Goal: Task Accomplishment & Management: Use online tool/utility

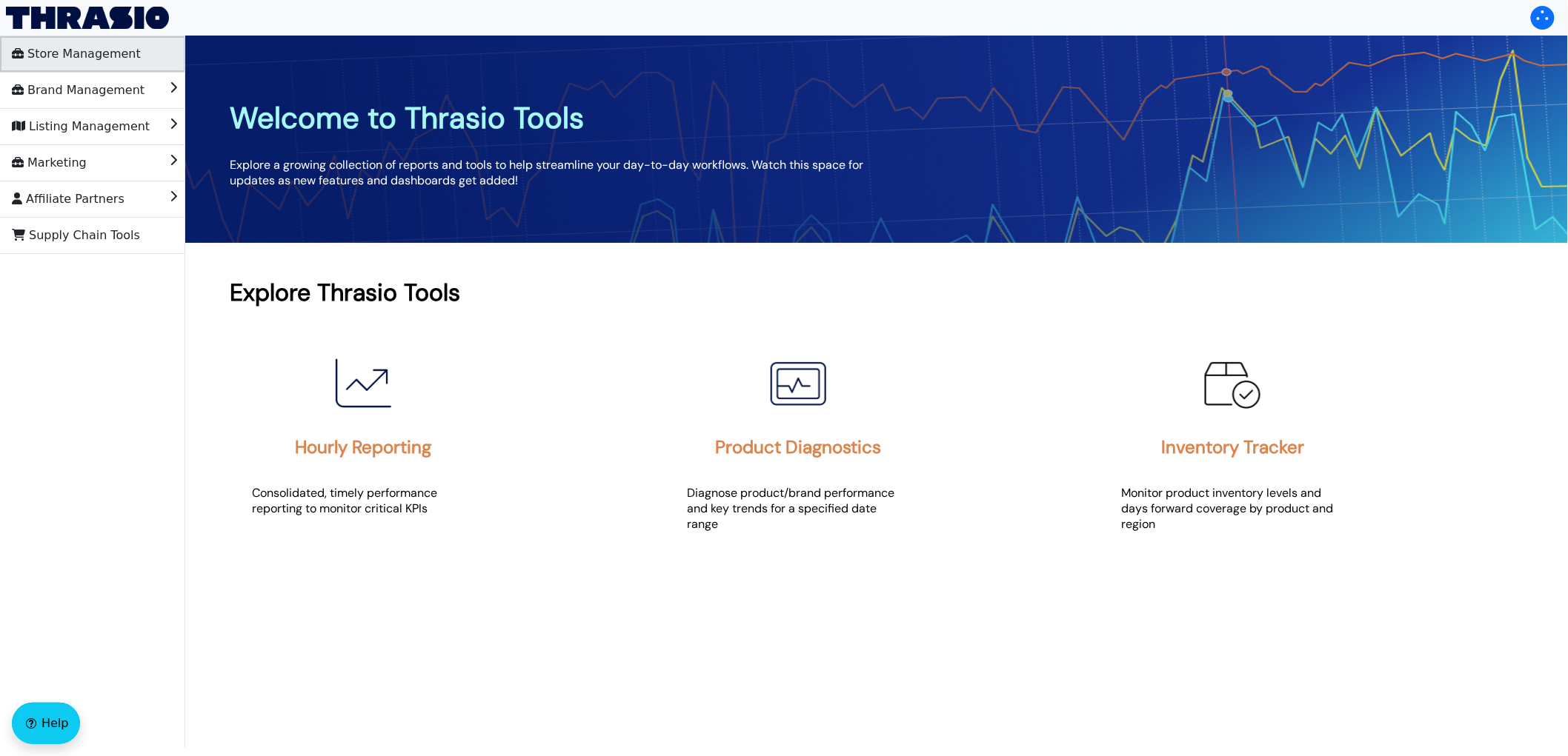
click at [122, 63] on span "Store Management" at bounding box center [76, 54] width 129 height 24
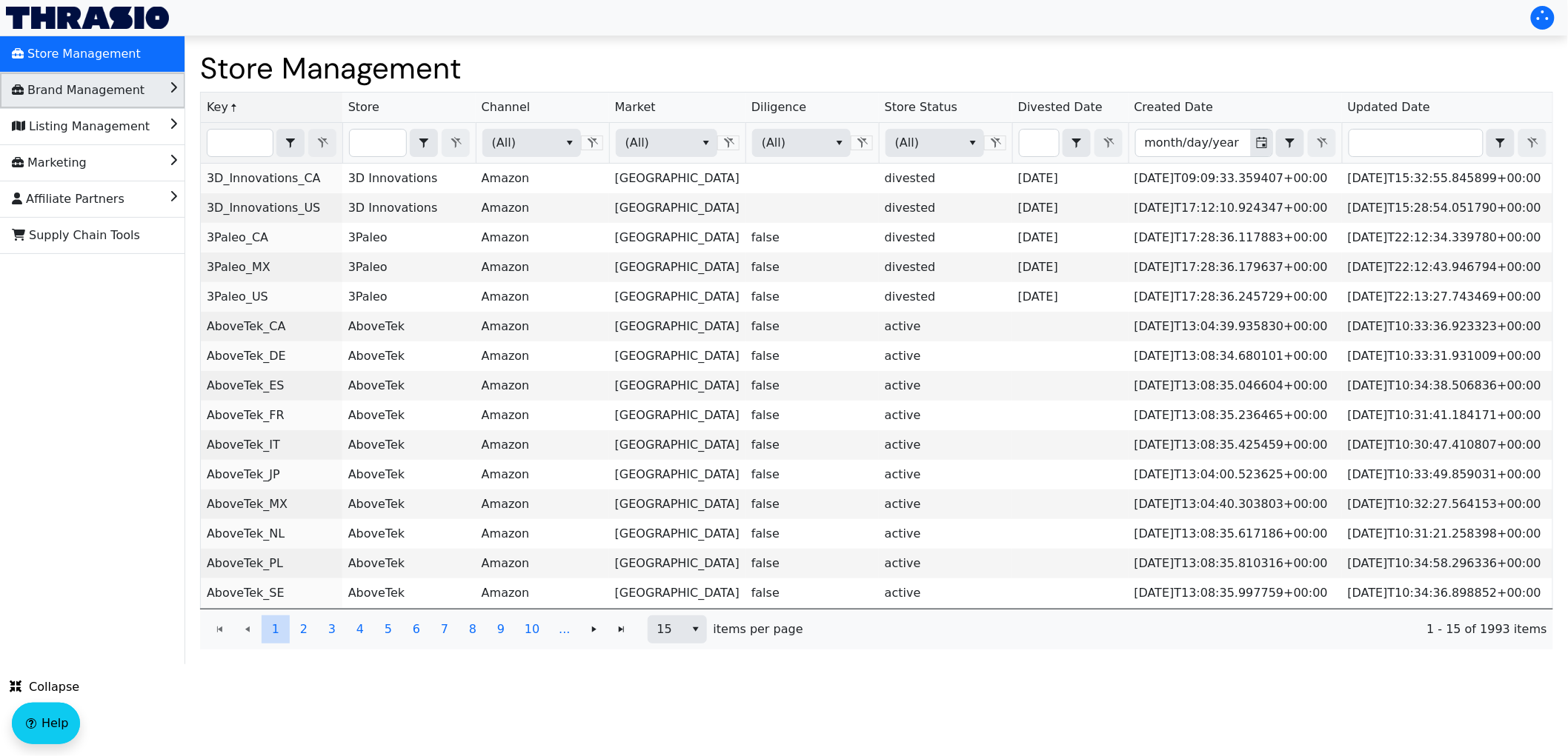
click at [106, 86] on span "Brand Management" at bounding box center [78, 90] width 133 height 24
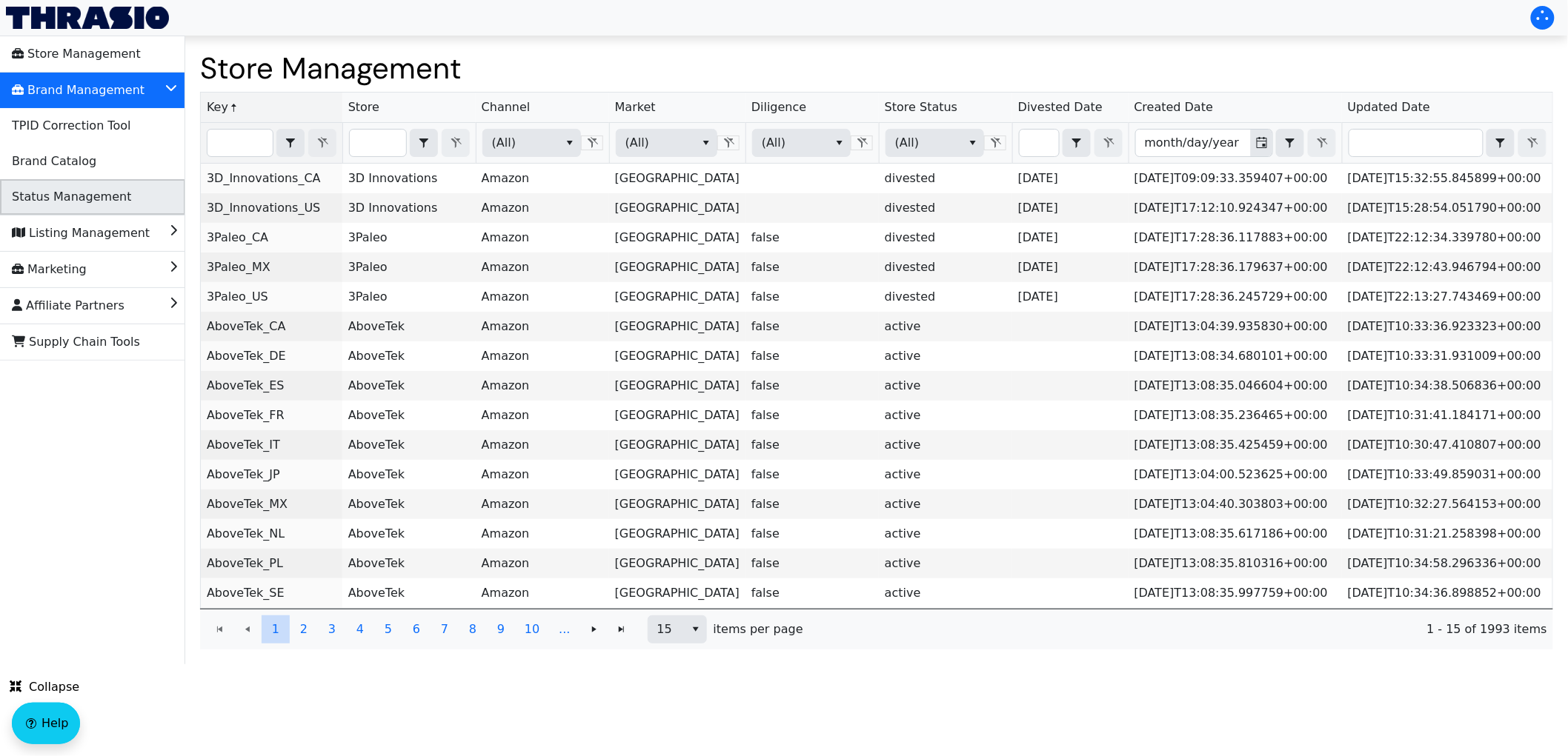
click at [112, 187] on span "Status Management" at bounding box center [71, 197] width 119 height 24
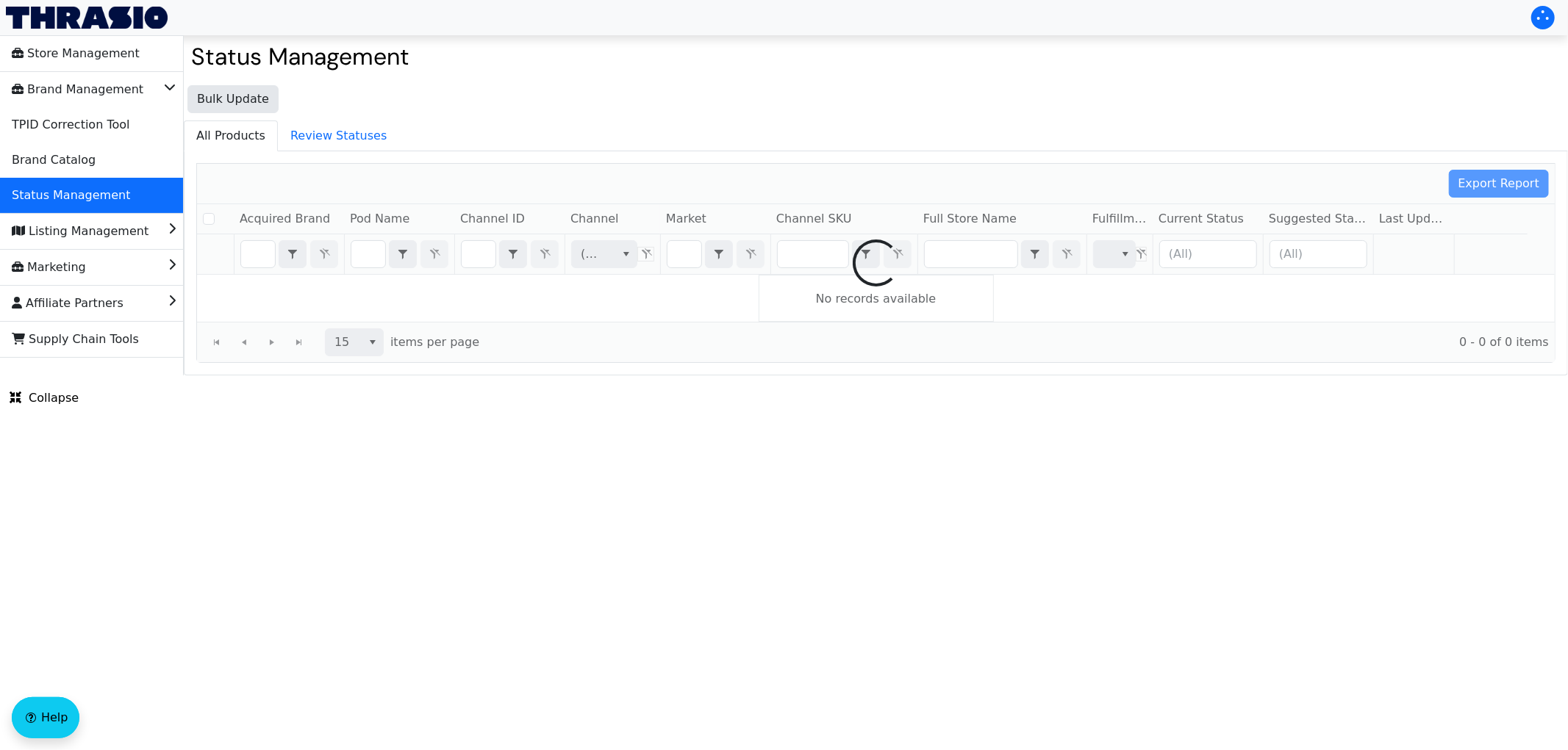
checkbox input "false"
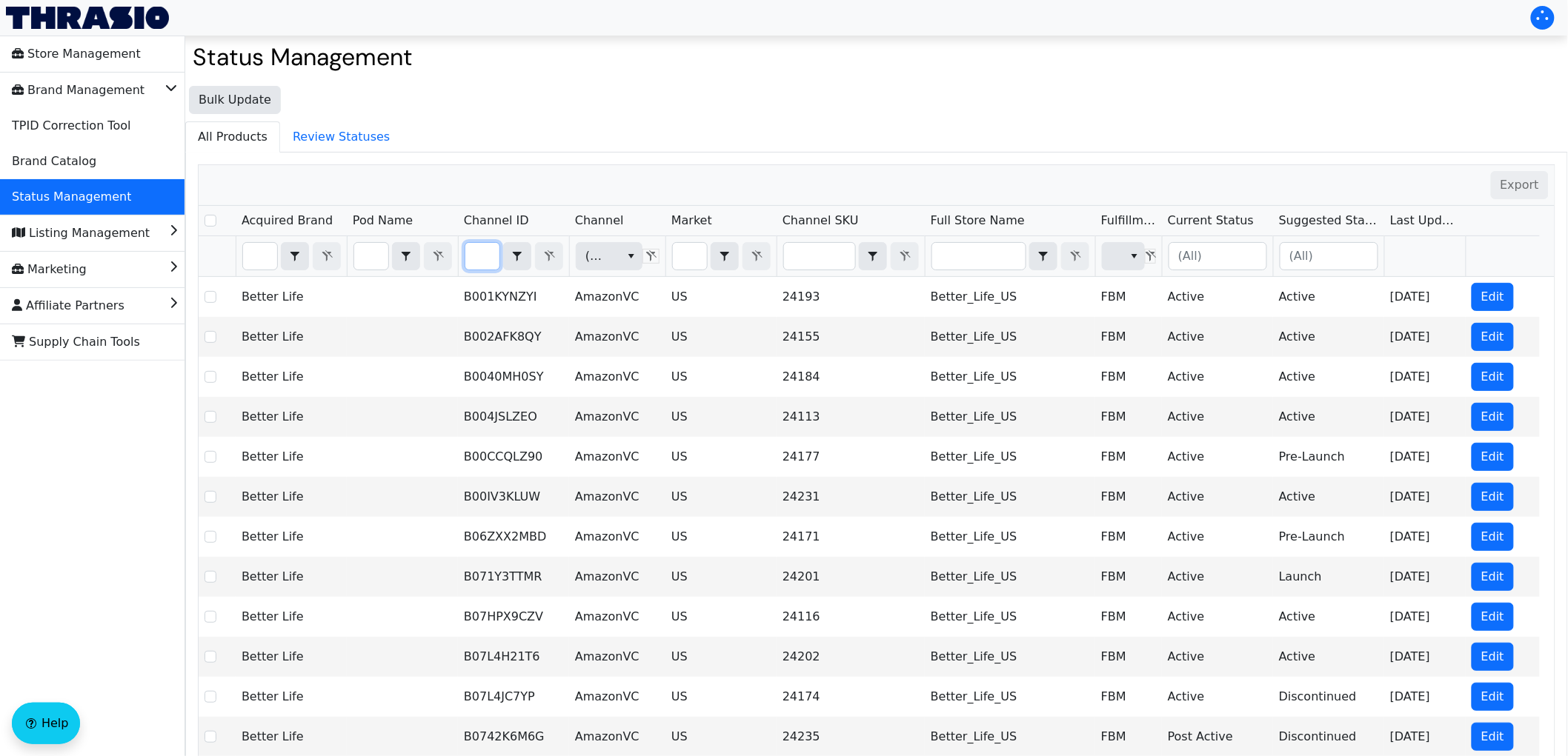
click at [487, 261] on input "Filter" at bounding box center [482, 257] width 34 height 27
type input "B0FCXXMZYQ"
checkbox input "true"
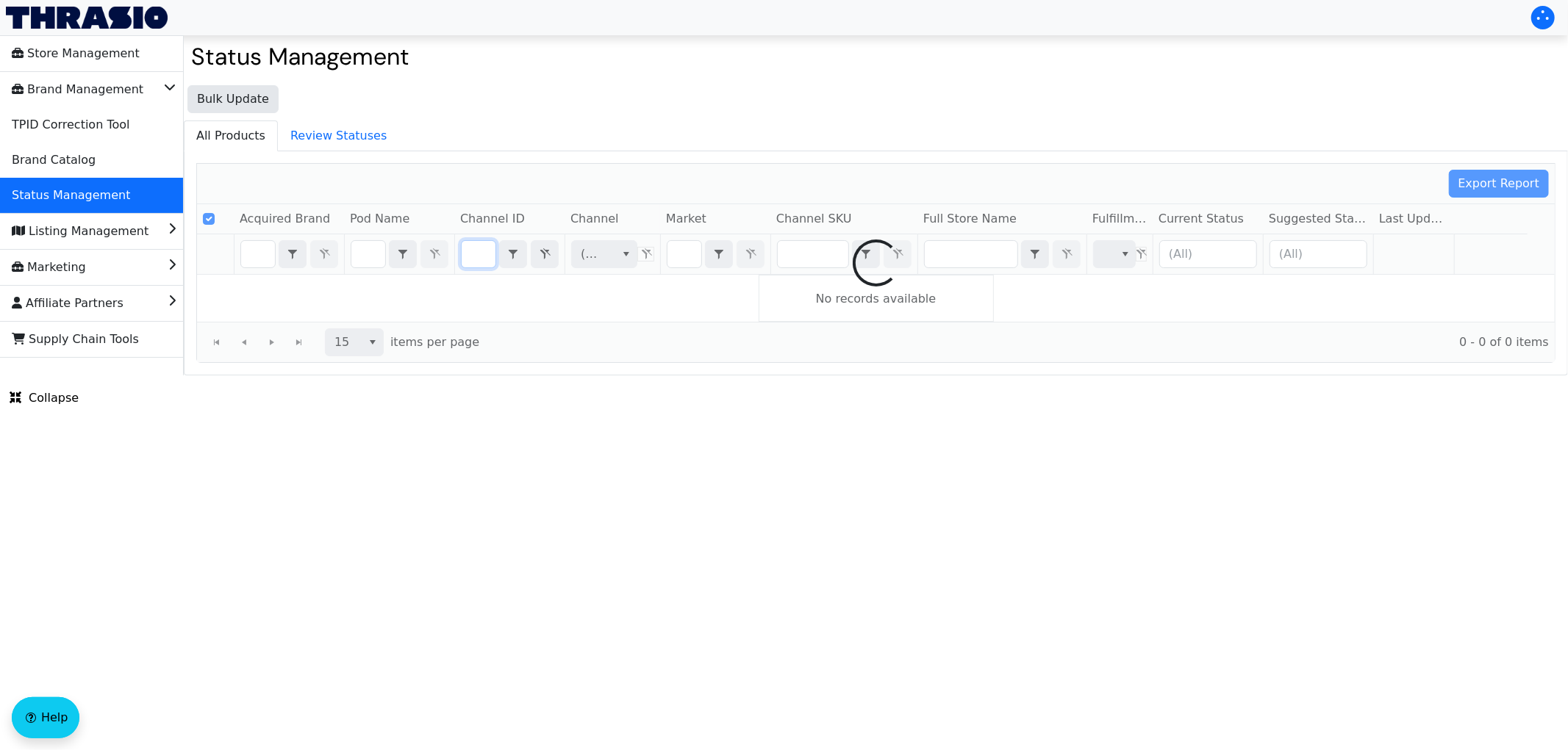
scroll to position [0, 59]
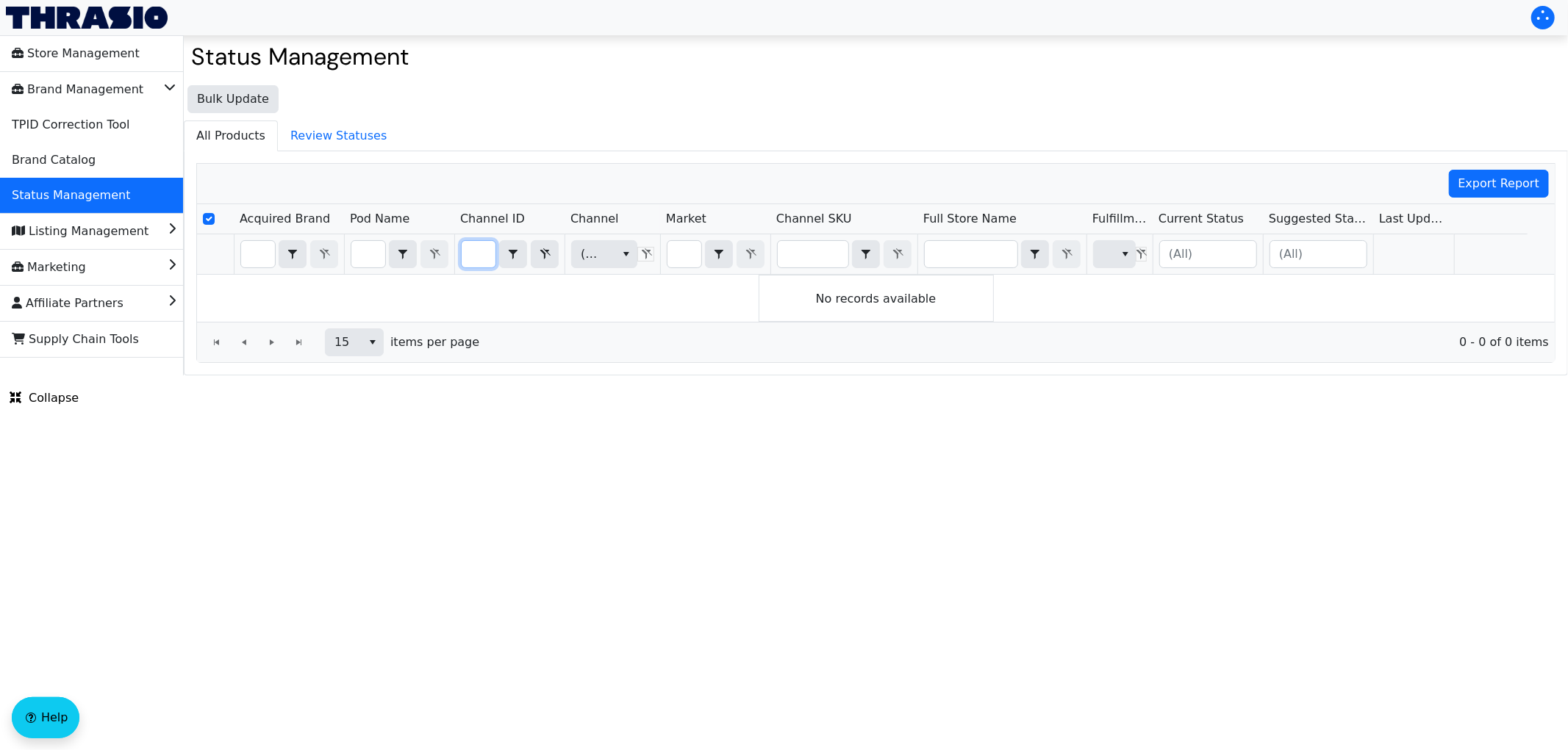
type input "B0FCXXMZYQ"
drag, startPoint x: 483, startPoint y: 259, endPoint x: 289, endPoint y: 240, distance: 194.9
click at [289, 240] on tr "B0FCXXMZYQ Contains (All) (All)" at bounding box center [862, 255] width 1330 height 40
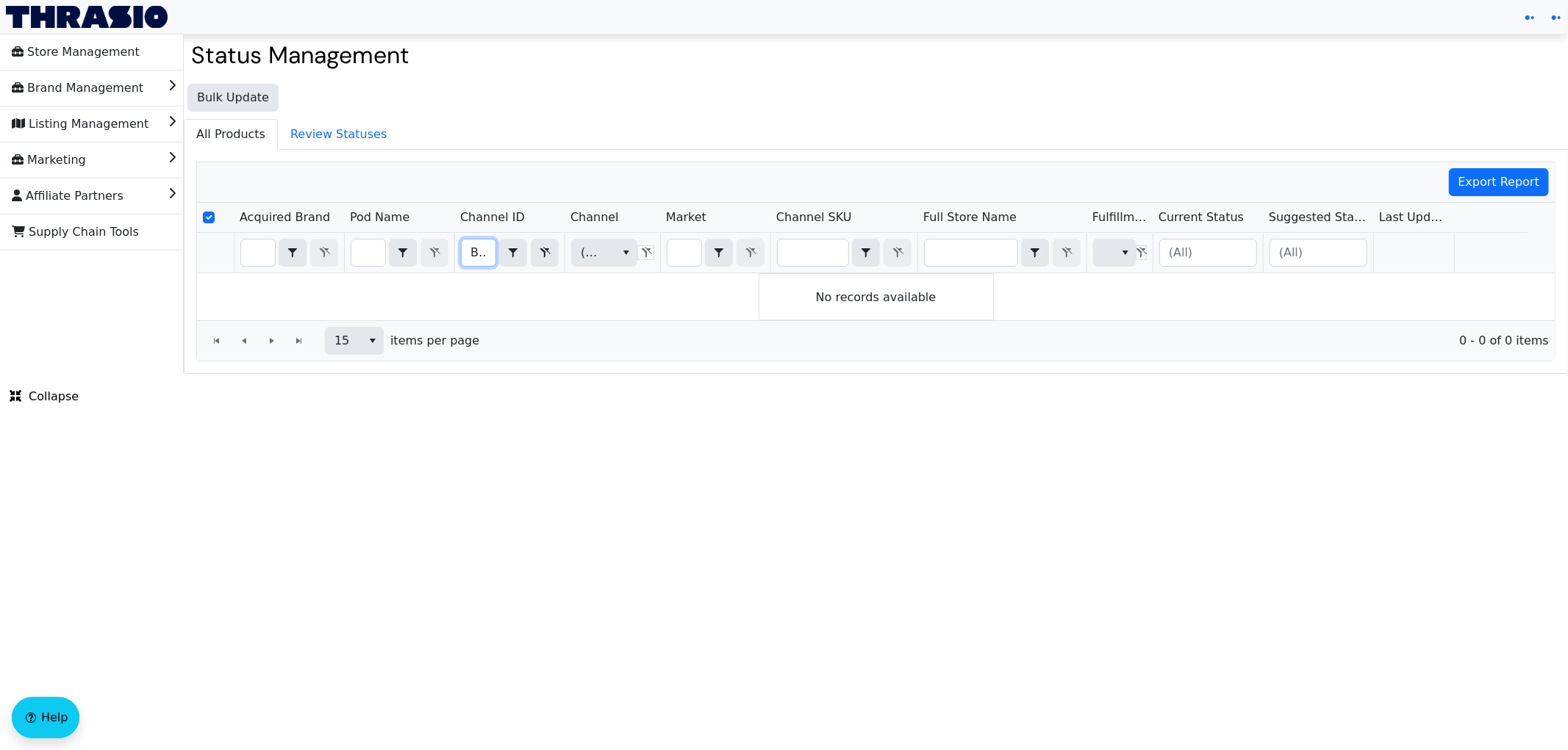
click at [473, 255] on input "B0FCXXMZYQ" at bounding box center [478, 253] width 33 height 27
click at [473, 255] on input "B0FCXXMZYQ" at bounding box center [478, 255] width 33 height 27
click at [99, 85] on span "Brand Management" at bounding box center [77, 90] width 132 height 24
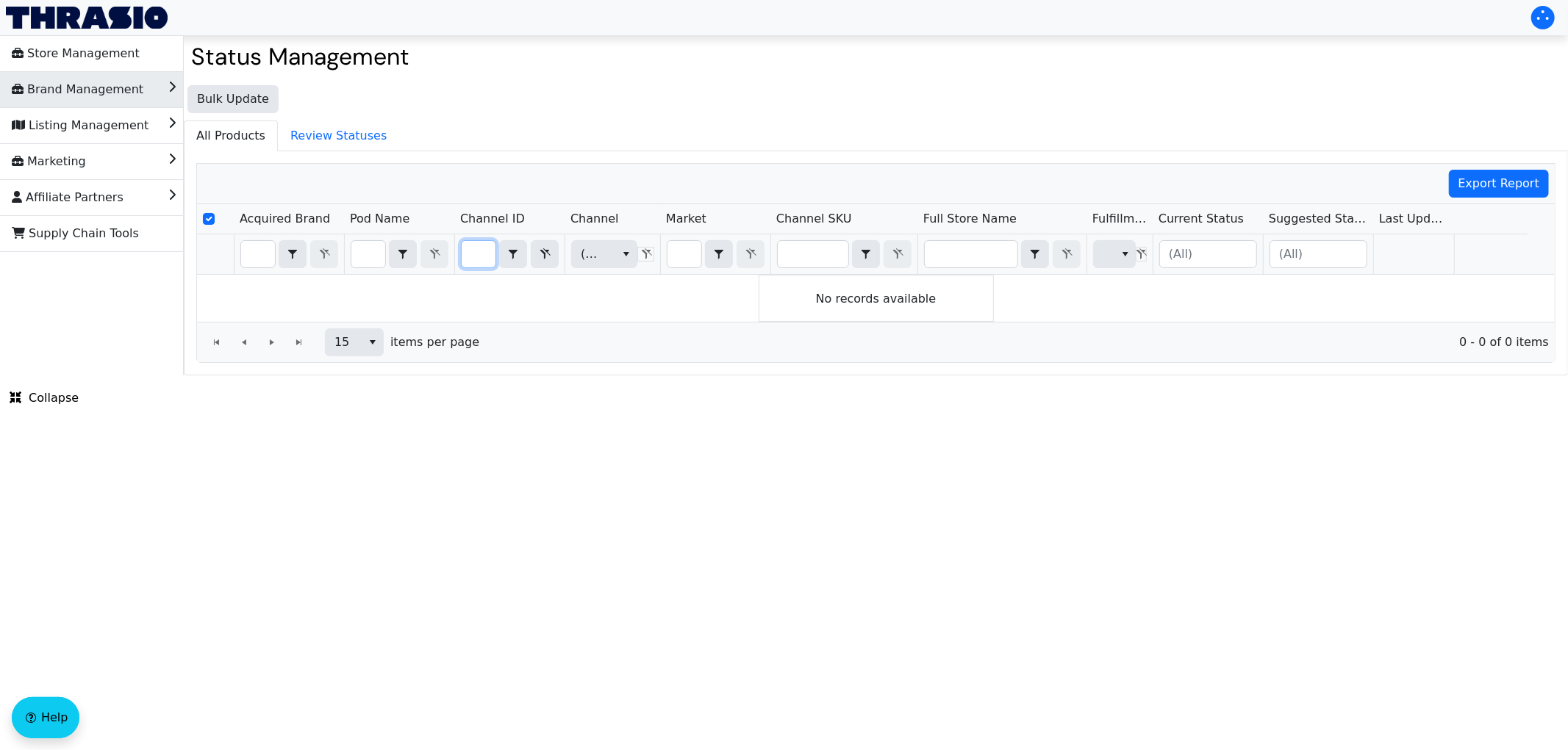
scroll to position [0, 0]
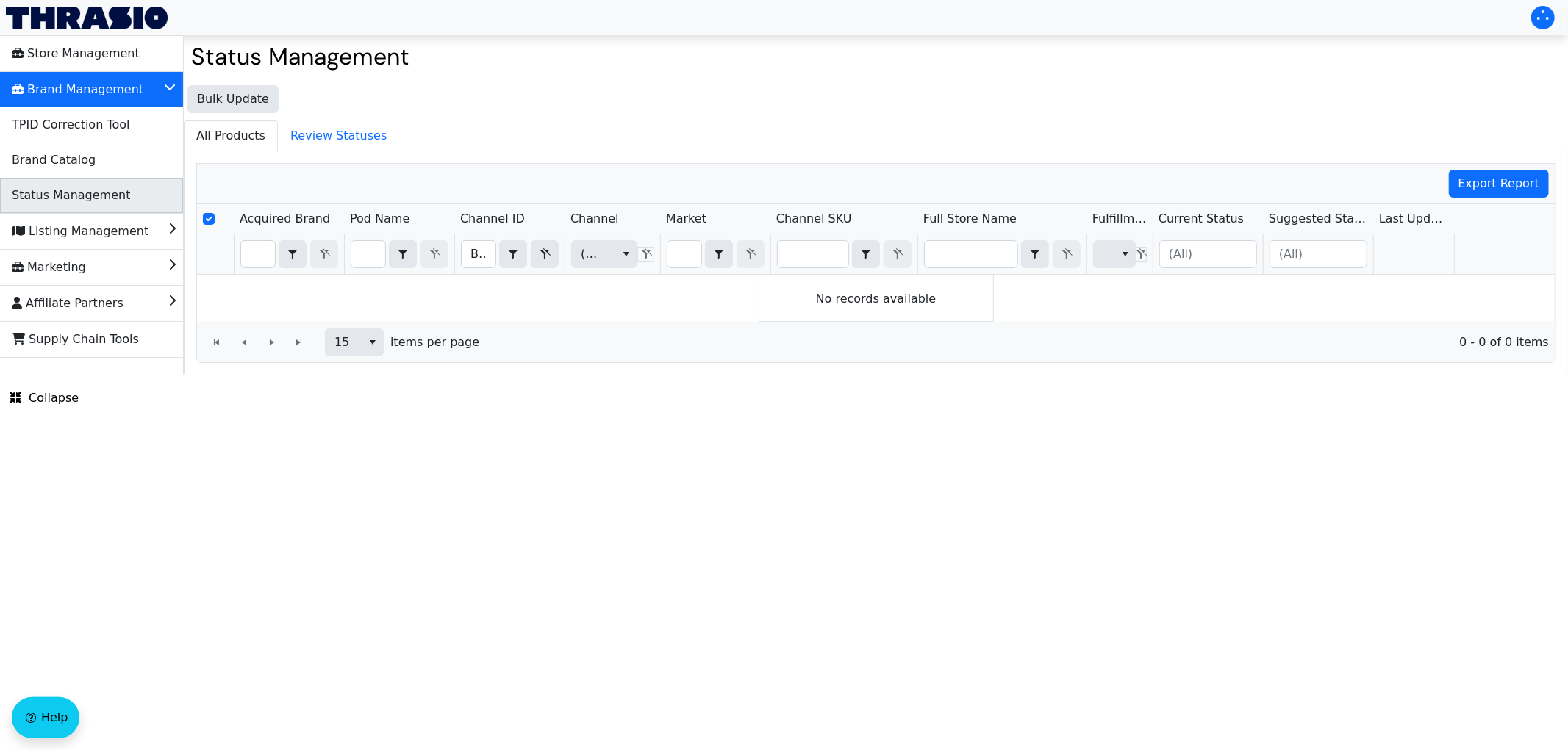
click at [92, 198] on span "Status Management" at bounding box center [71, 196] width 118 height 24
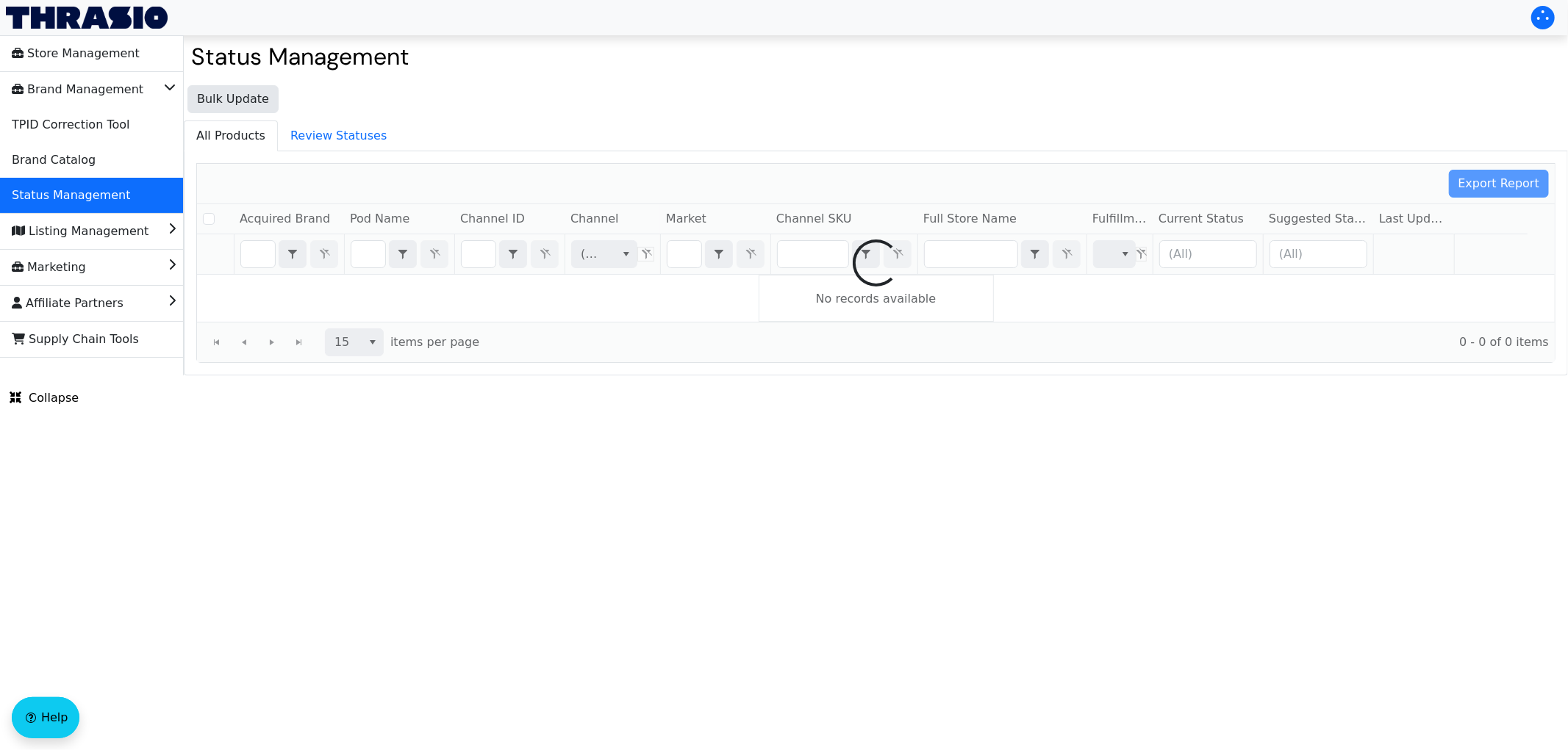
checkbox input "false"
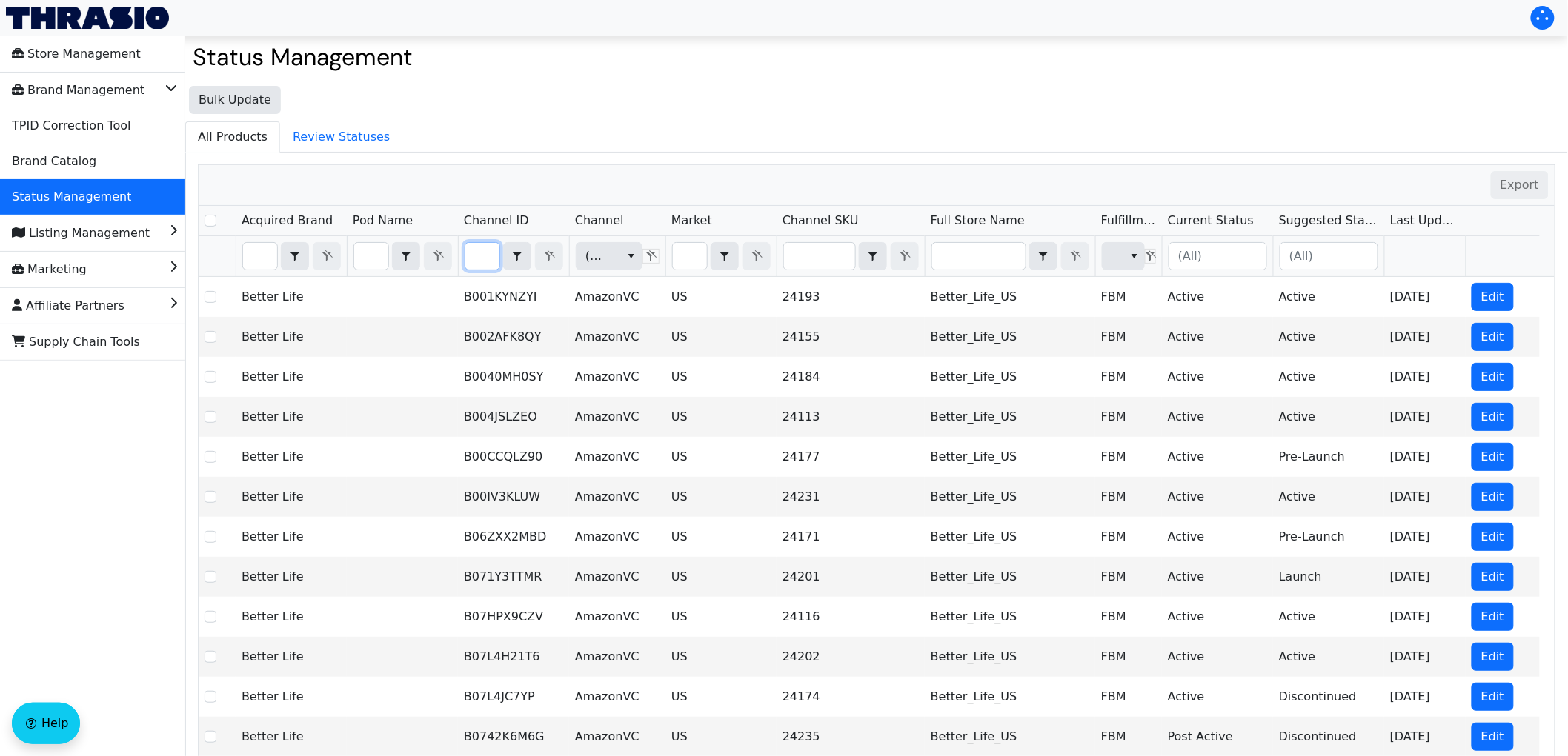
click at [491, 263] on input "Filter" at bounding box center [482, 257] width 34 height 27
type input "B0FCXXMZYQ"
checkbox input "true"
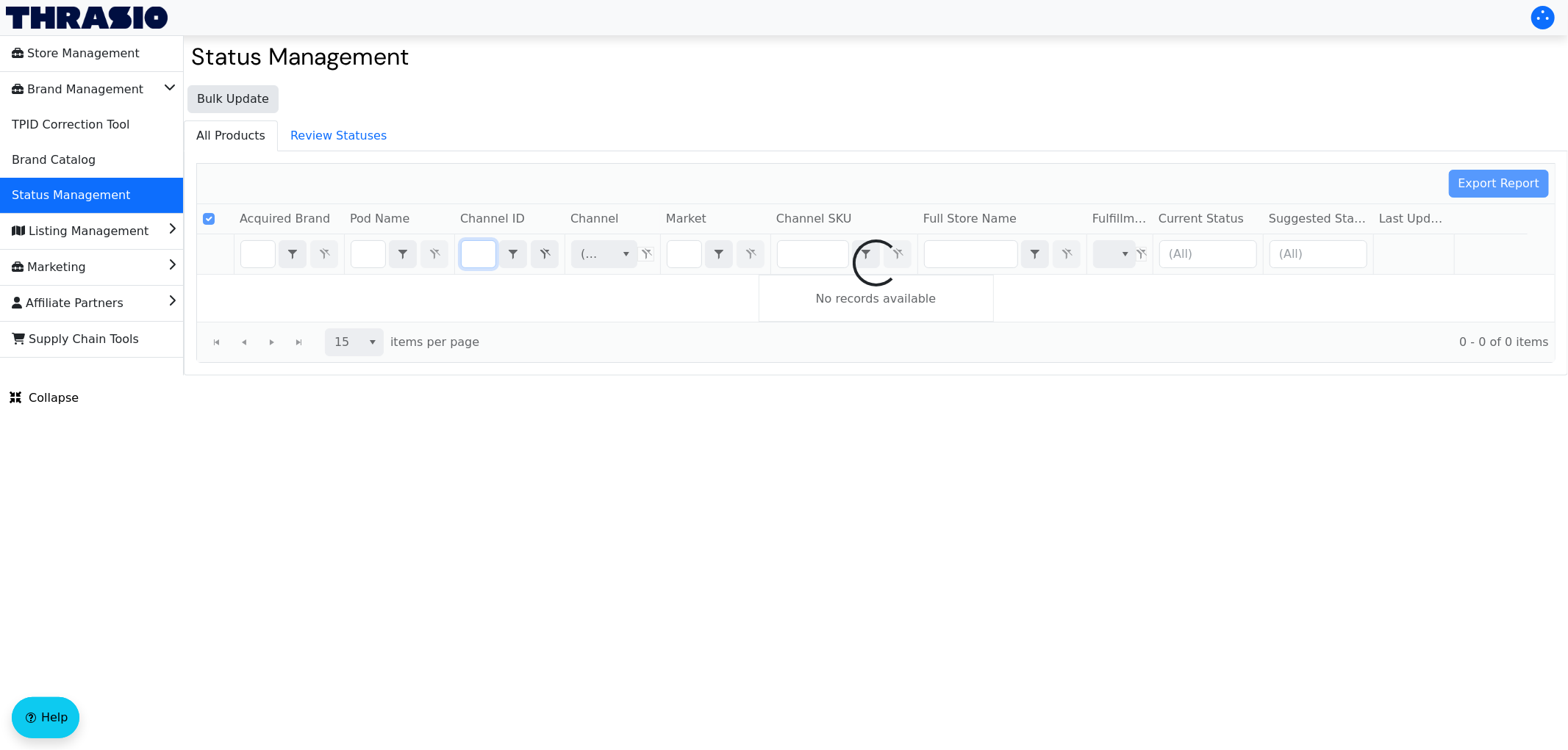
scroll to position [0, 56]
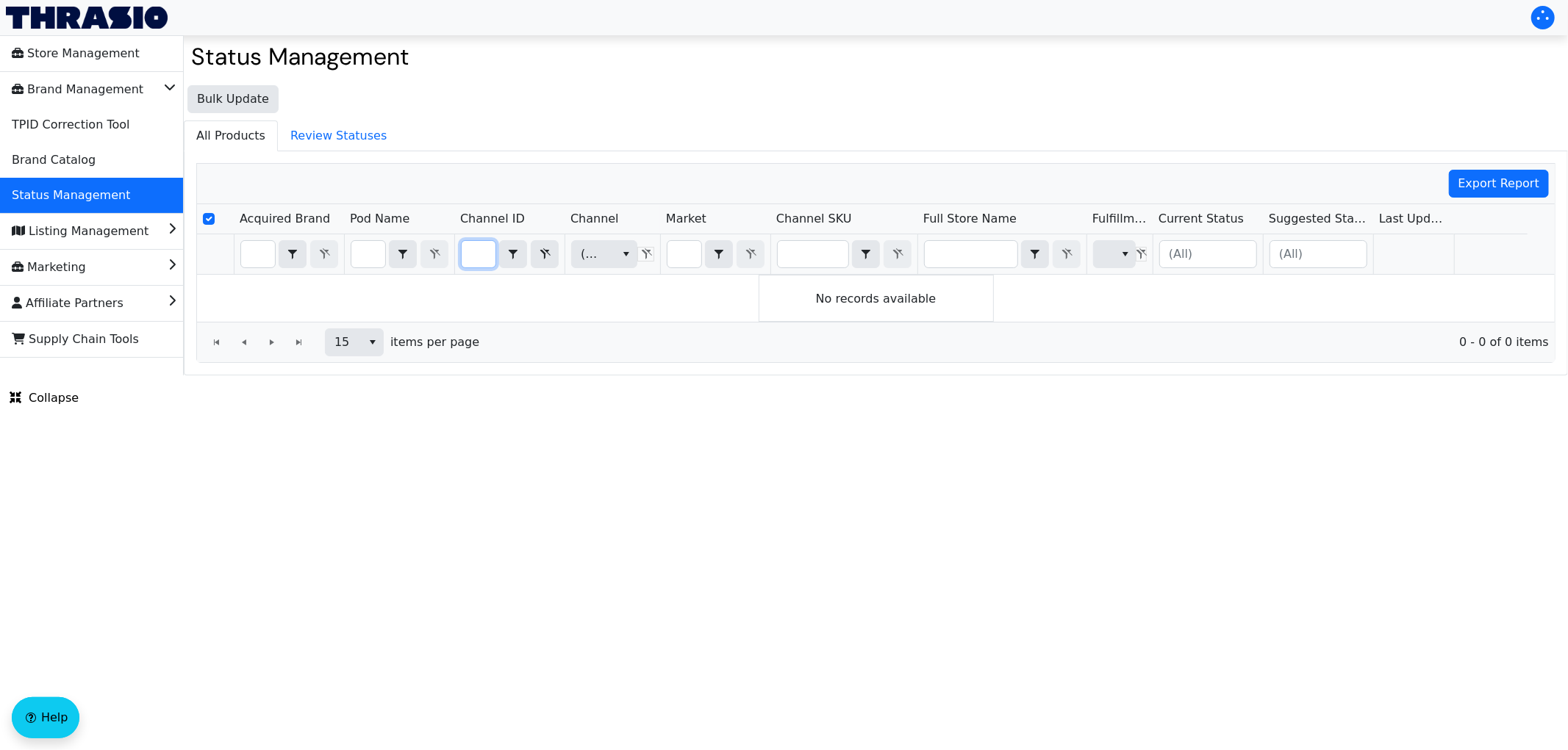
type input "B0FCXXMZYQ"
click at [486, 260] on input "B0FCXXMZYQ" at bounding box center [478, 255] width 33 height 27
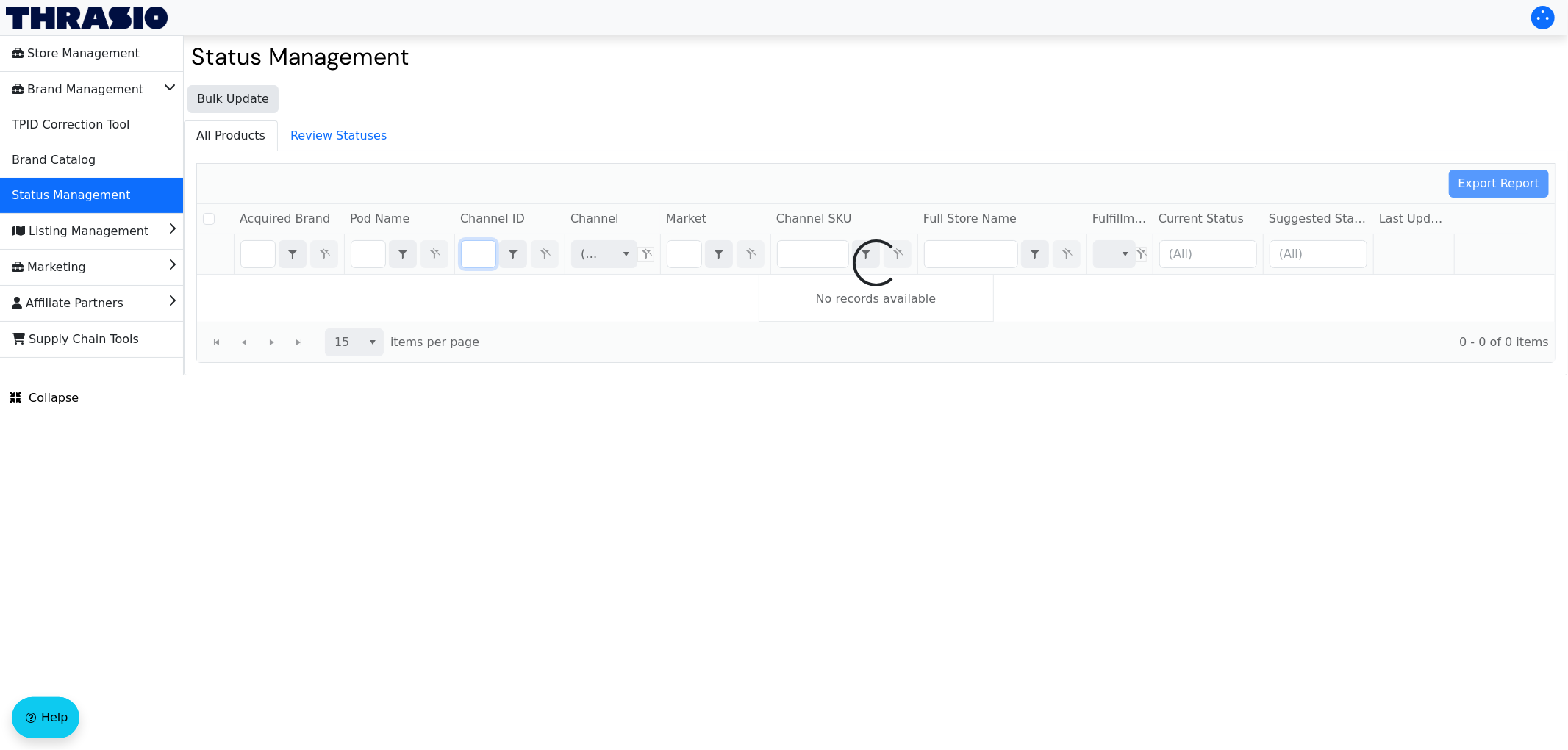
checkbox input "false"
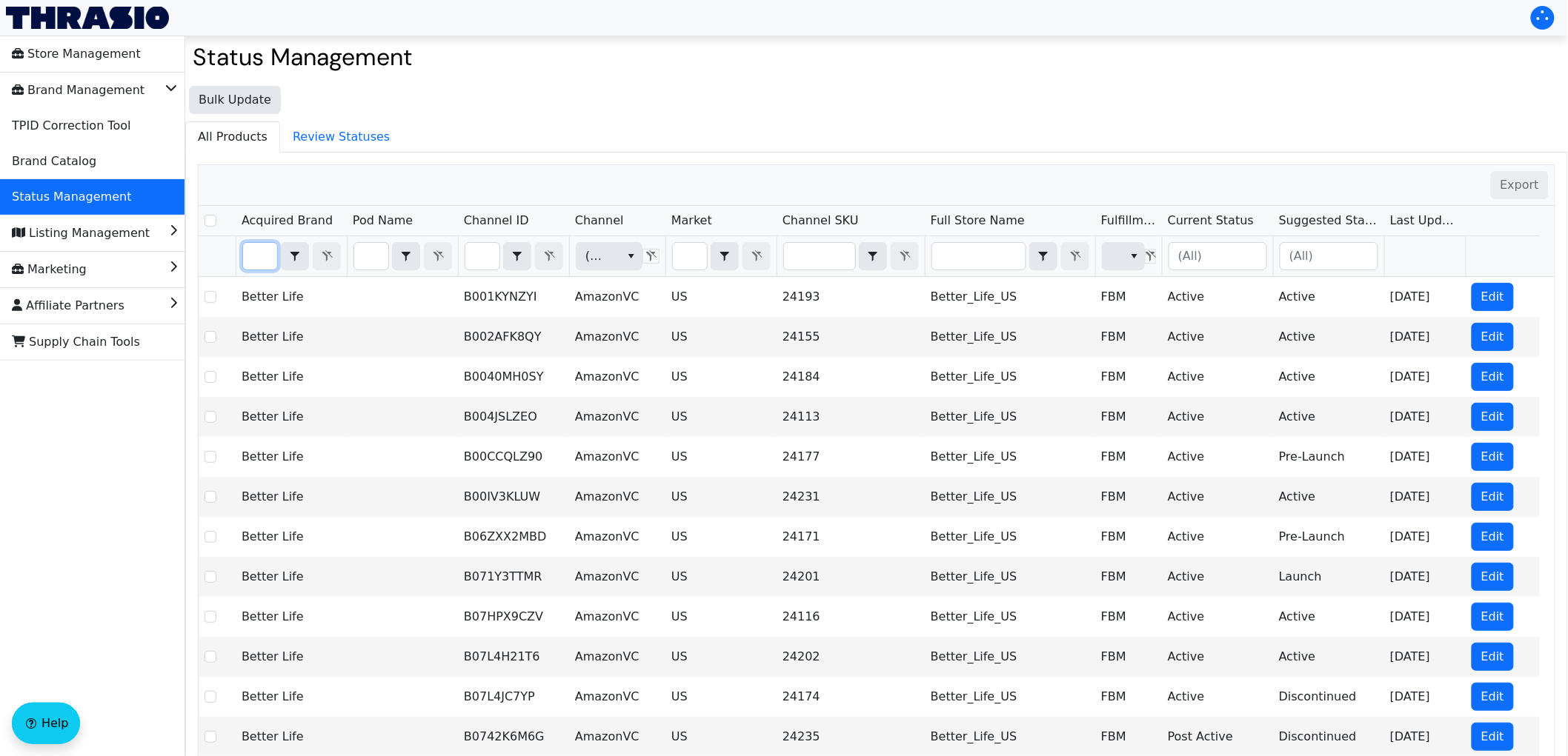
click at [262, 258] on input "Filter" at bounding box center [260, 257] width 34 height 27
type input "r"
checkbox input "true"
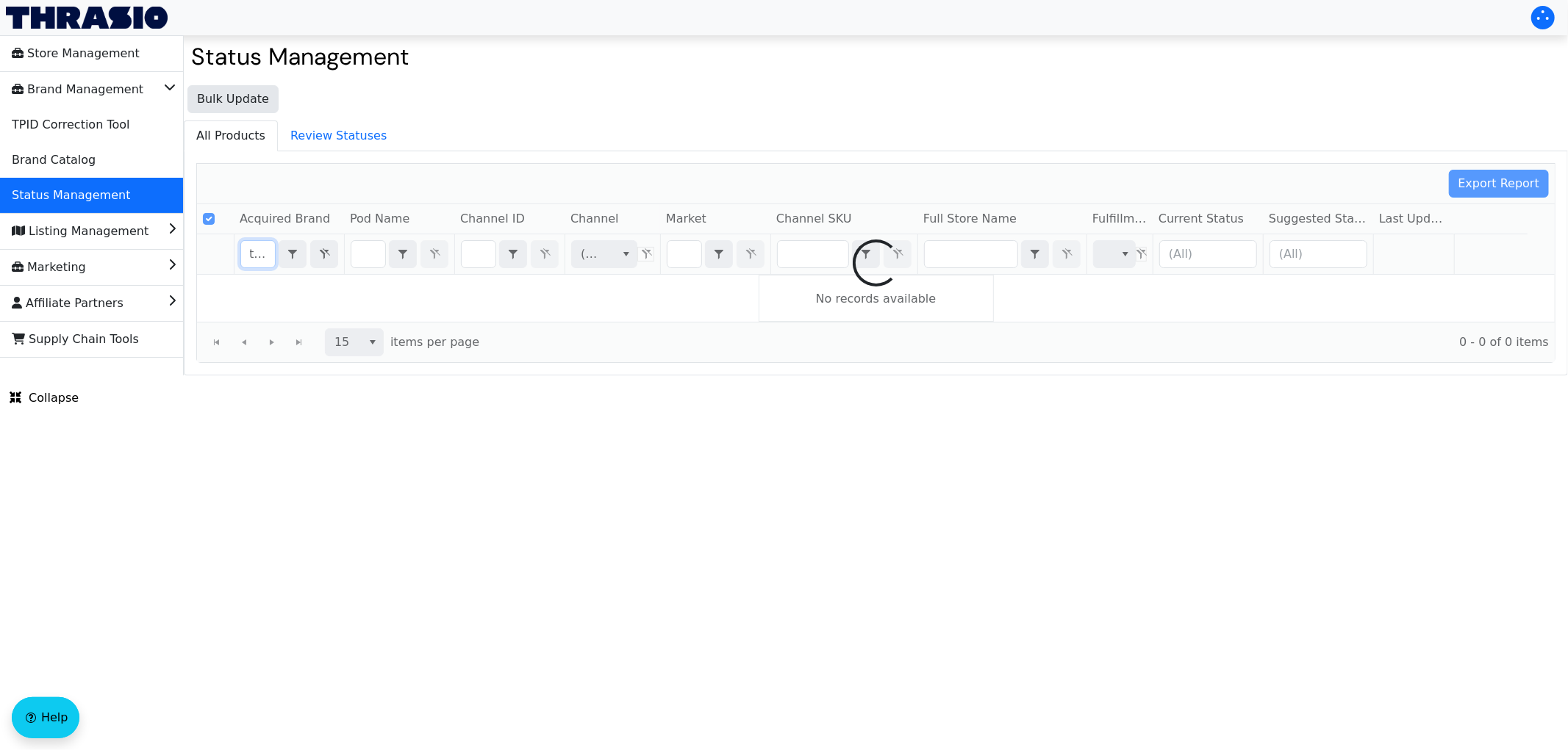
scroll to position [0, 3]
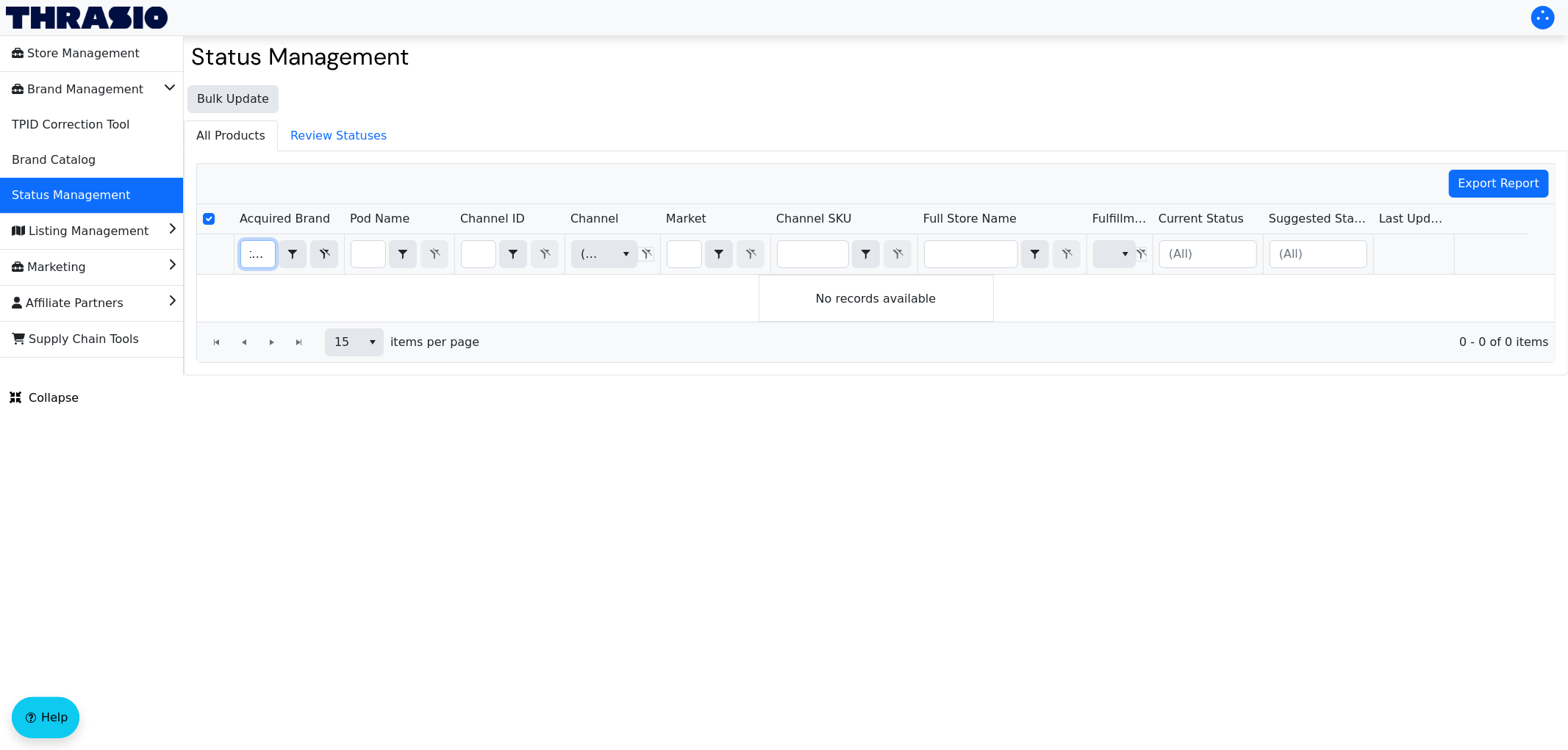
type input "trail"
click at [655, 376] on html "Store Management Brand Management TPID Correction Tool Brand Catalog Status Man…" at bounding box center [784, 188] width 1568 height 376
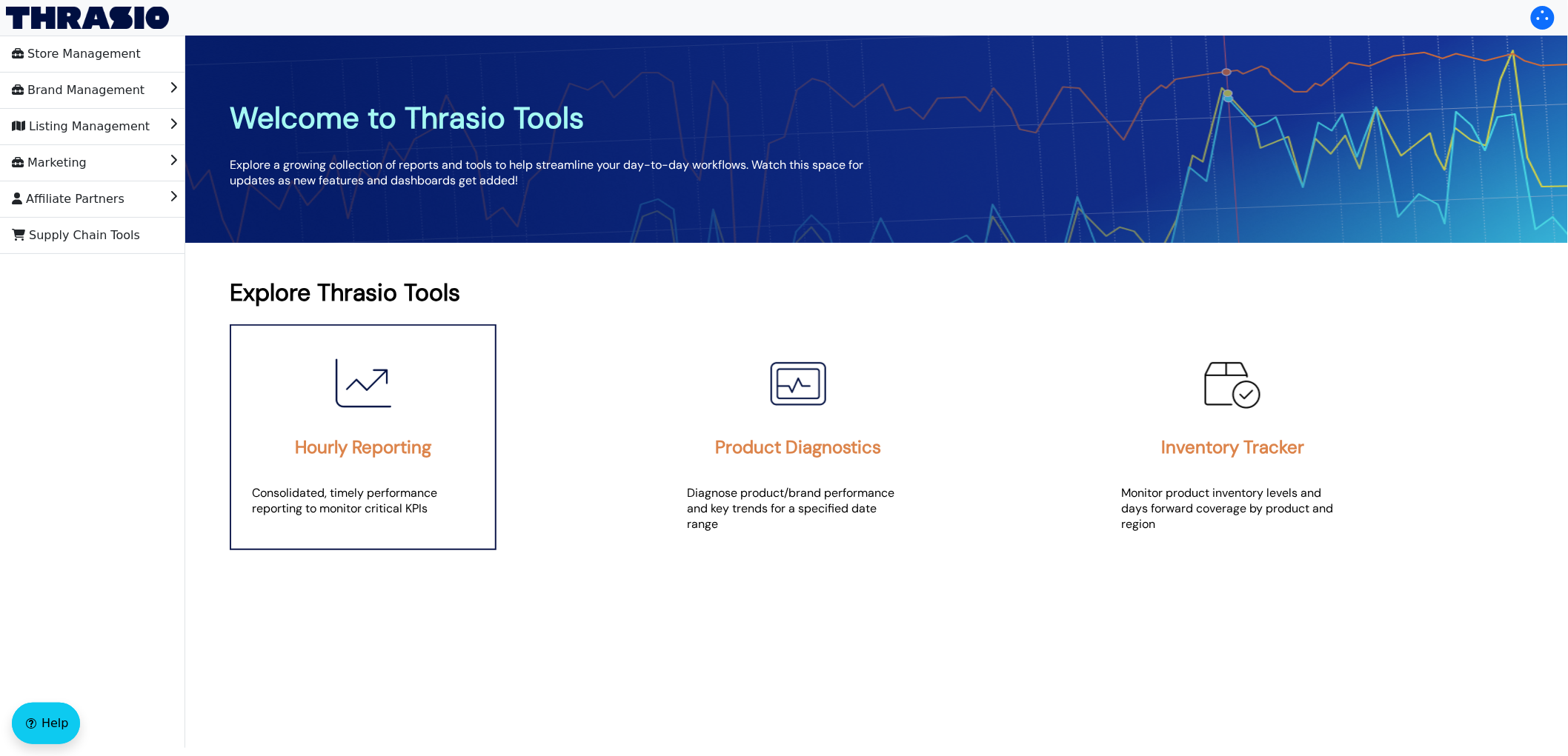
click at [294, 343] on div "Hourly Reporting Consolidated, timely performance reporting to monitor critical…" at bounding box center [363, 437] width 266 height 226
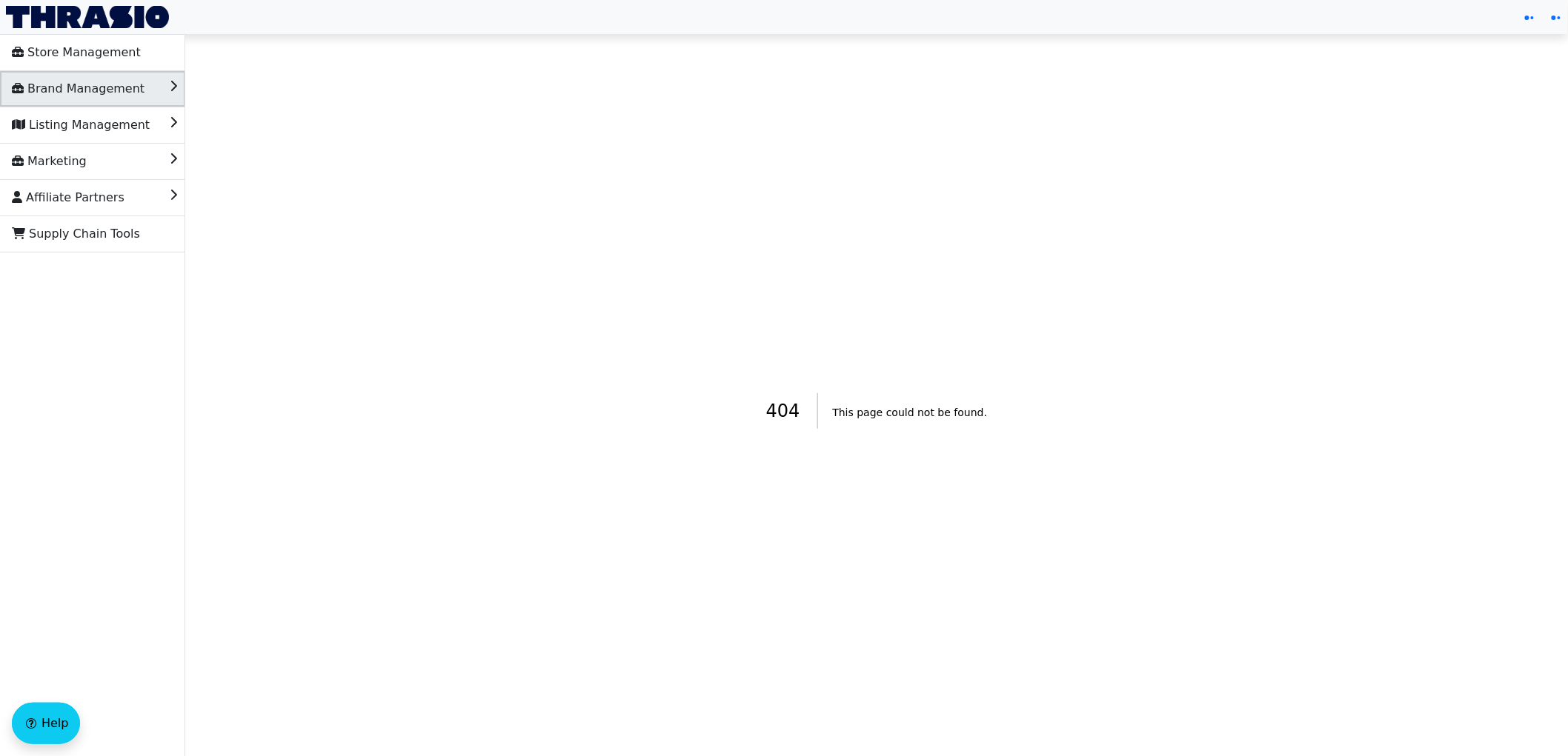
click at [69, 86] on span "Brand Management" at bounding box center [78, 88] width 133 height 24
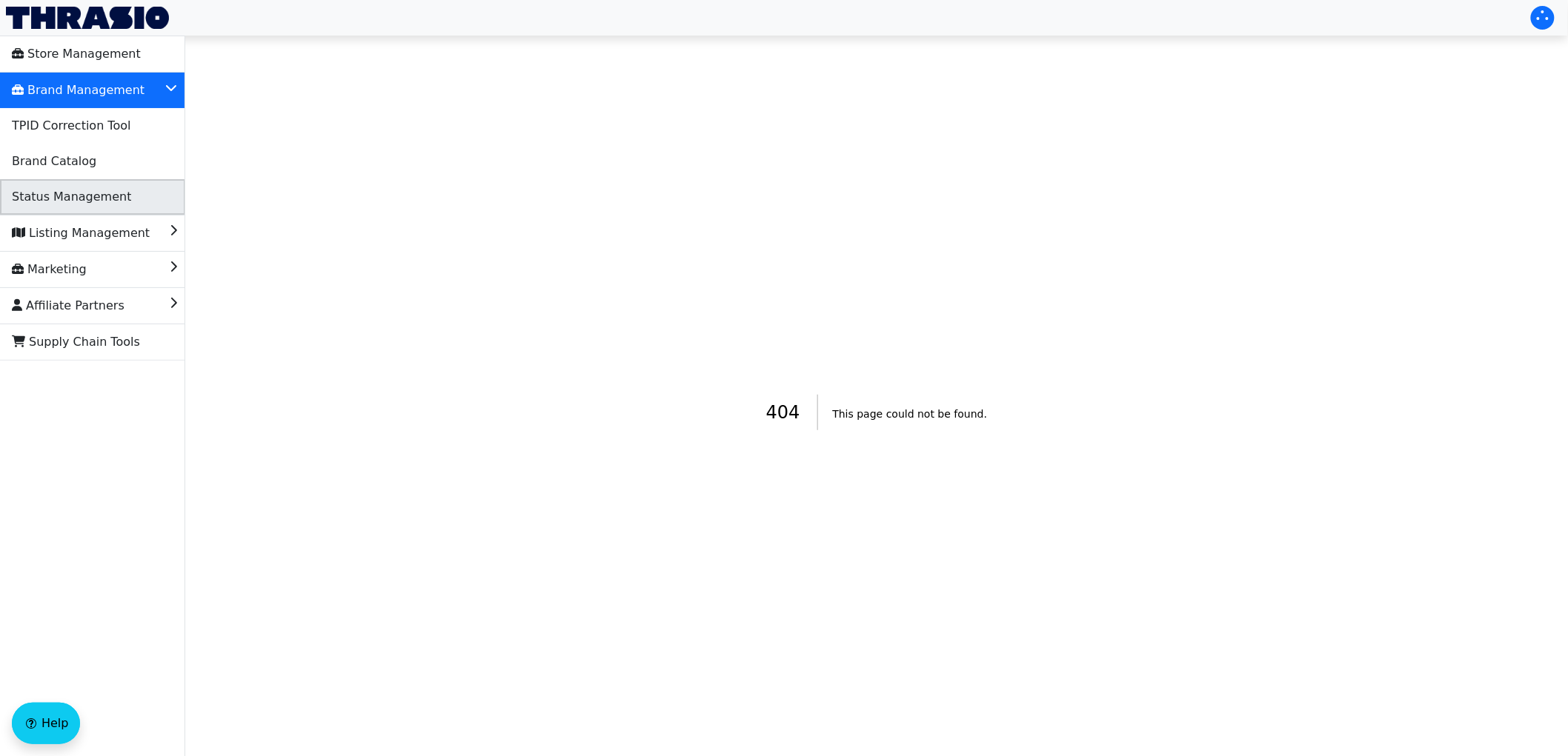
click at [101, 195] on span "Status Management" at bounding box center [71, 197] width 119 height 24
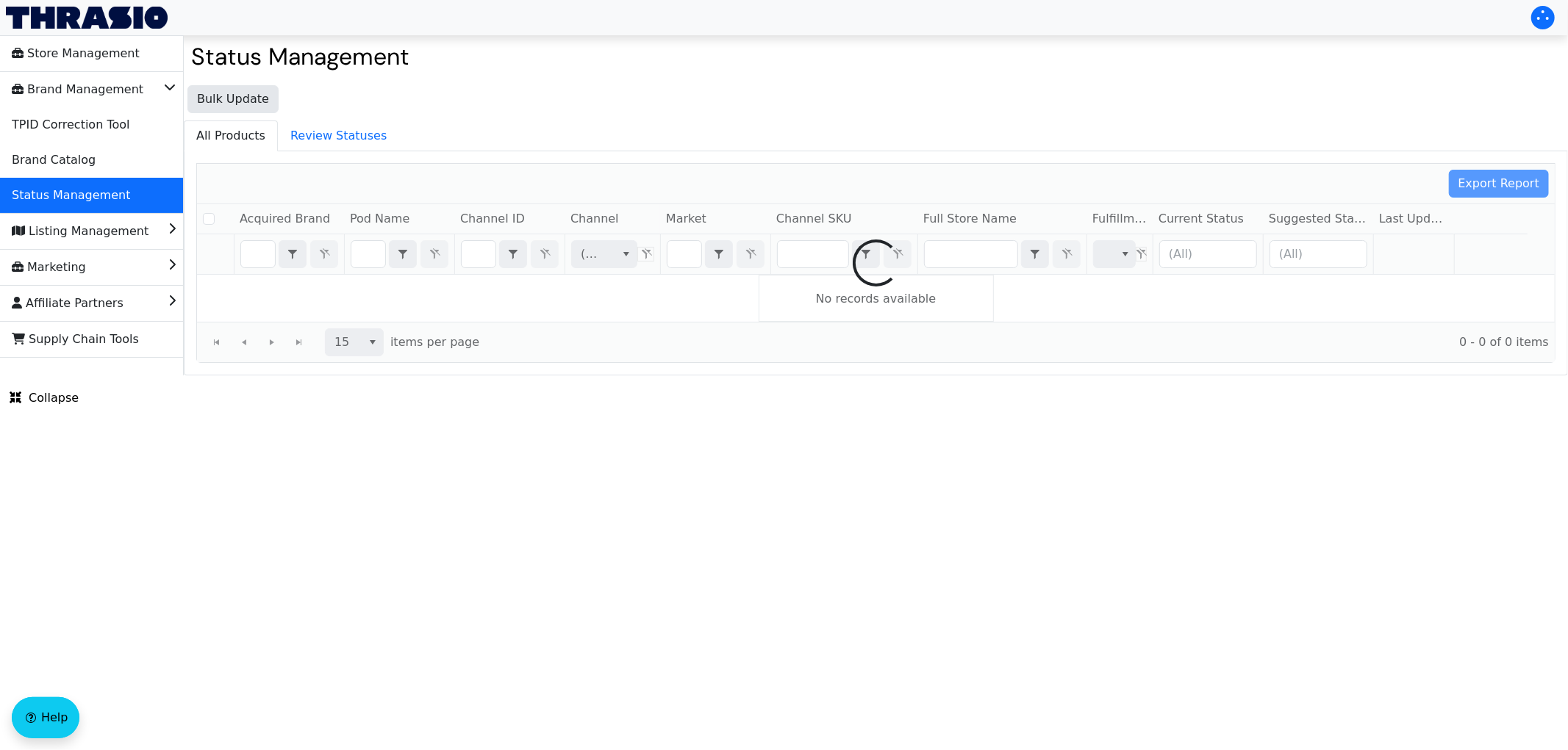
checkbox input "false"
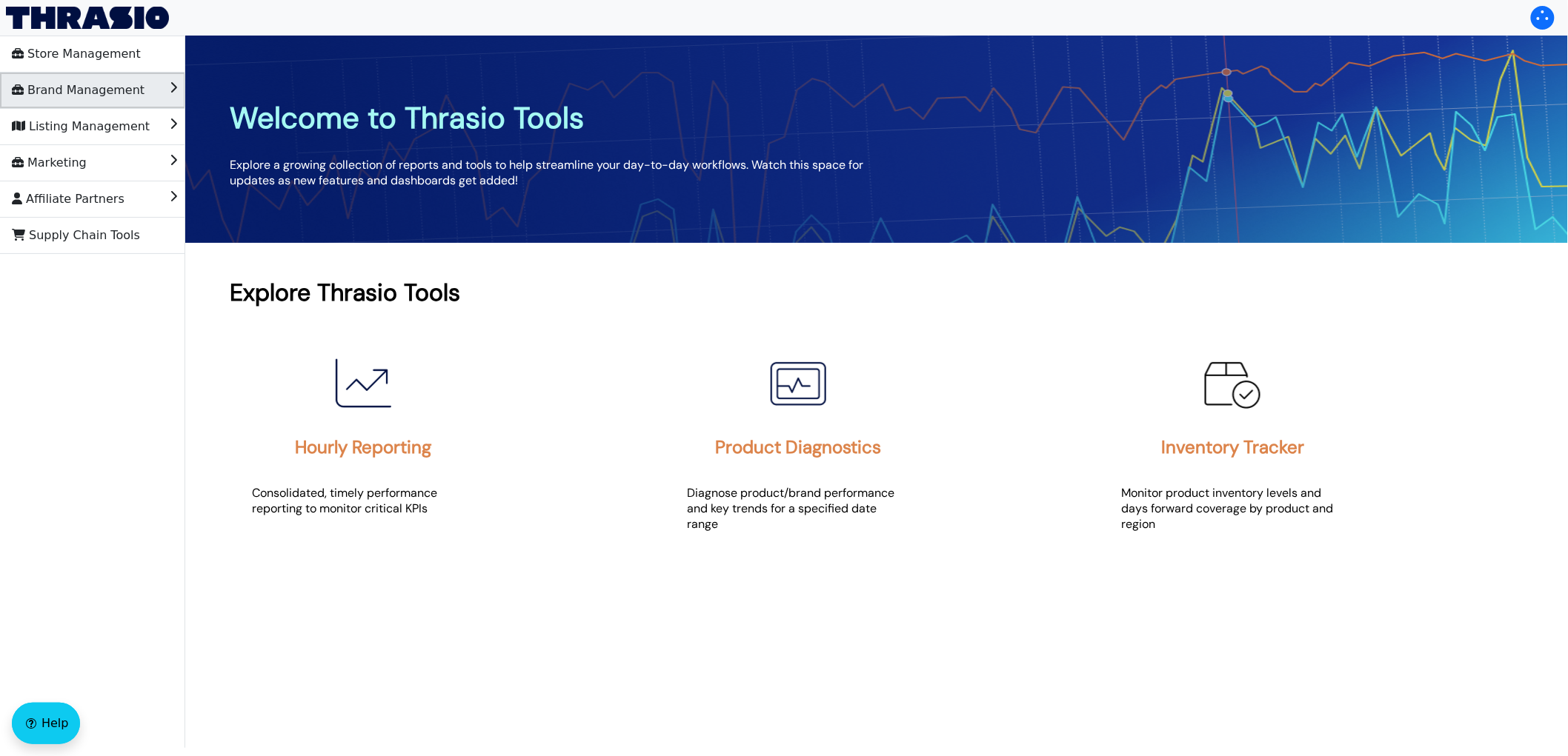
click at [137, 94] on li "Brand Management" at bounding box center [92, 89] width 186 height 36
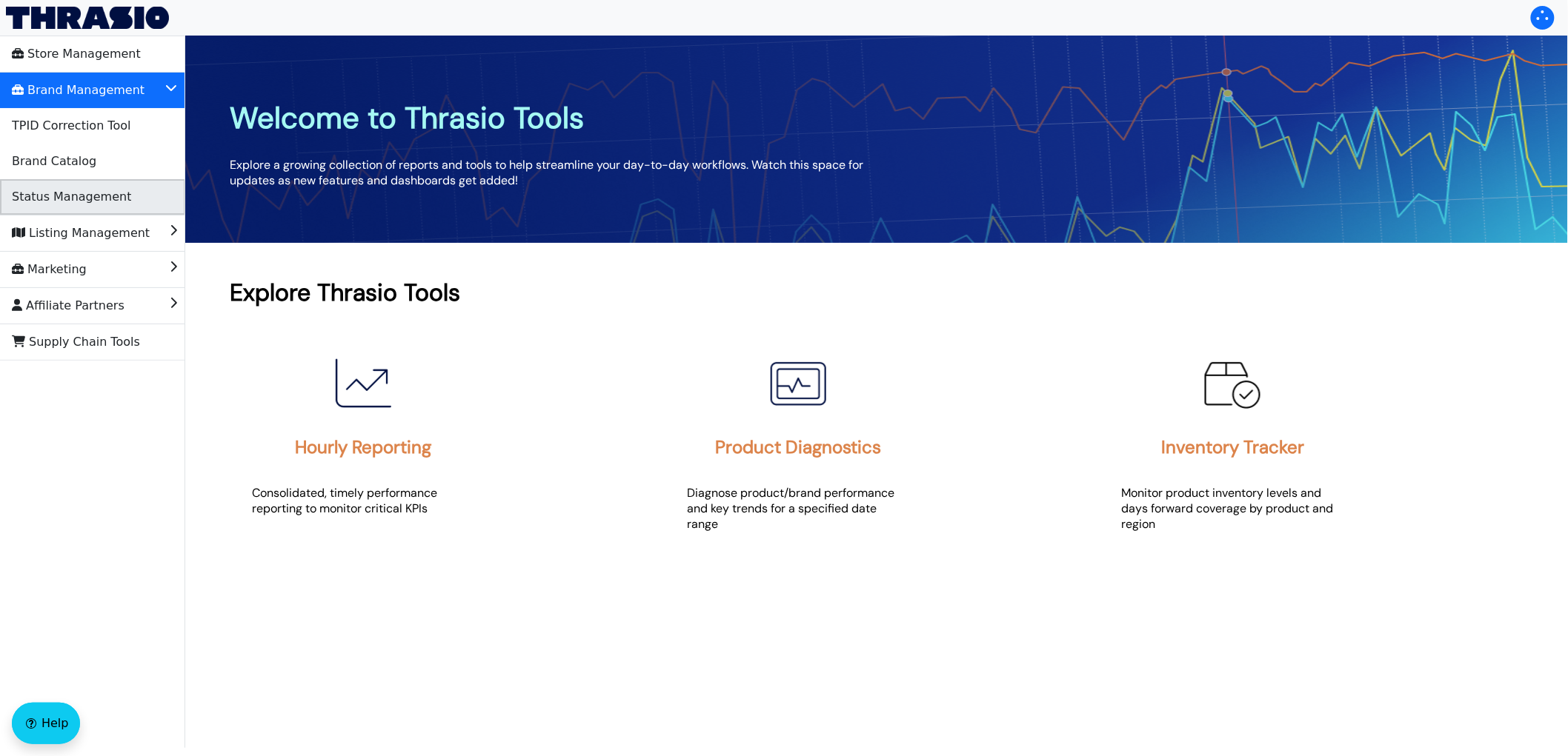
click at [105, 194] on span "Status Management" at bounding box center [71, 197] width 119 height 24
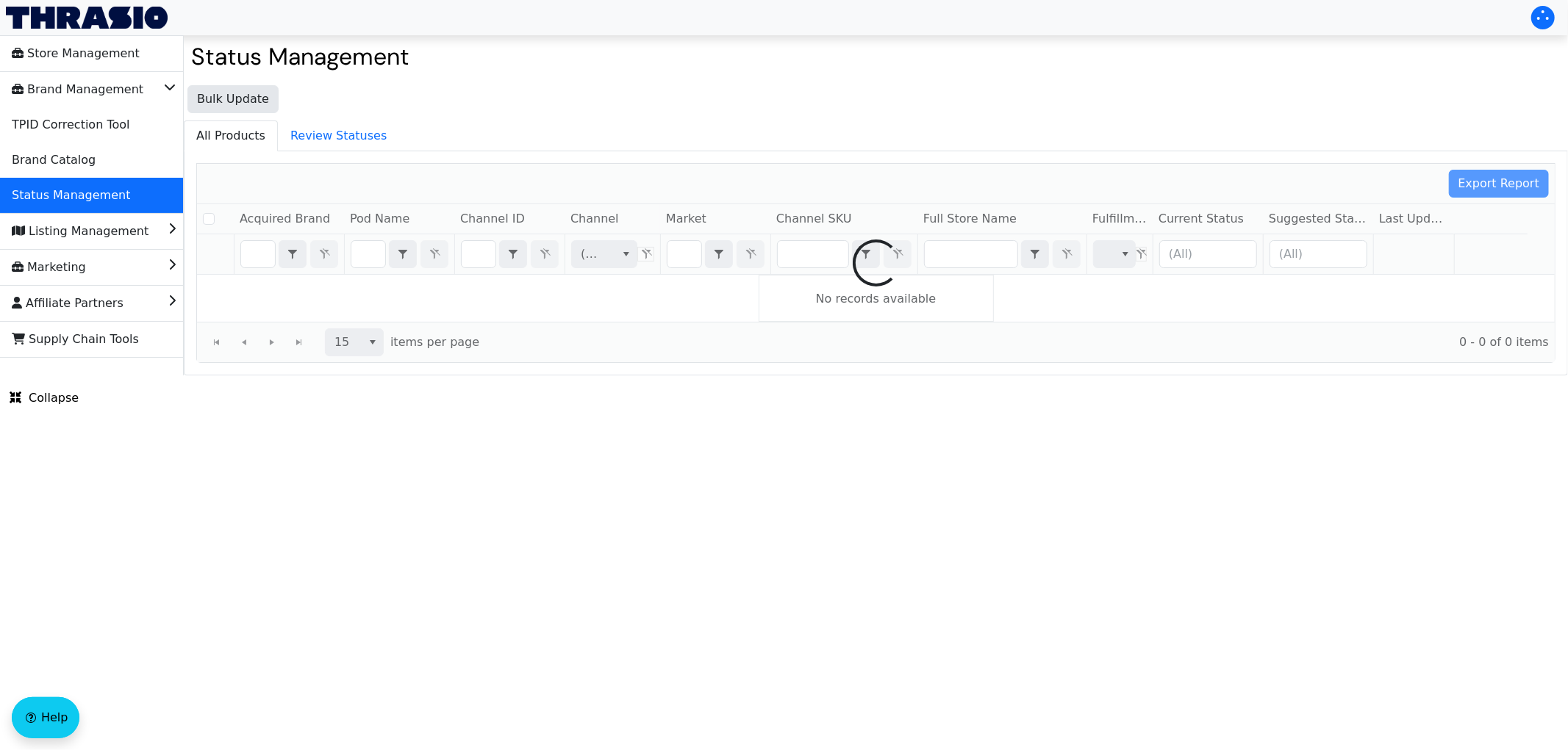
checkbox input "false"
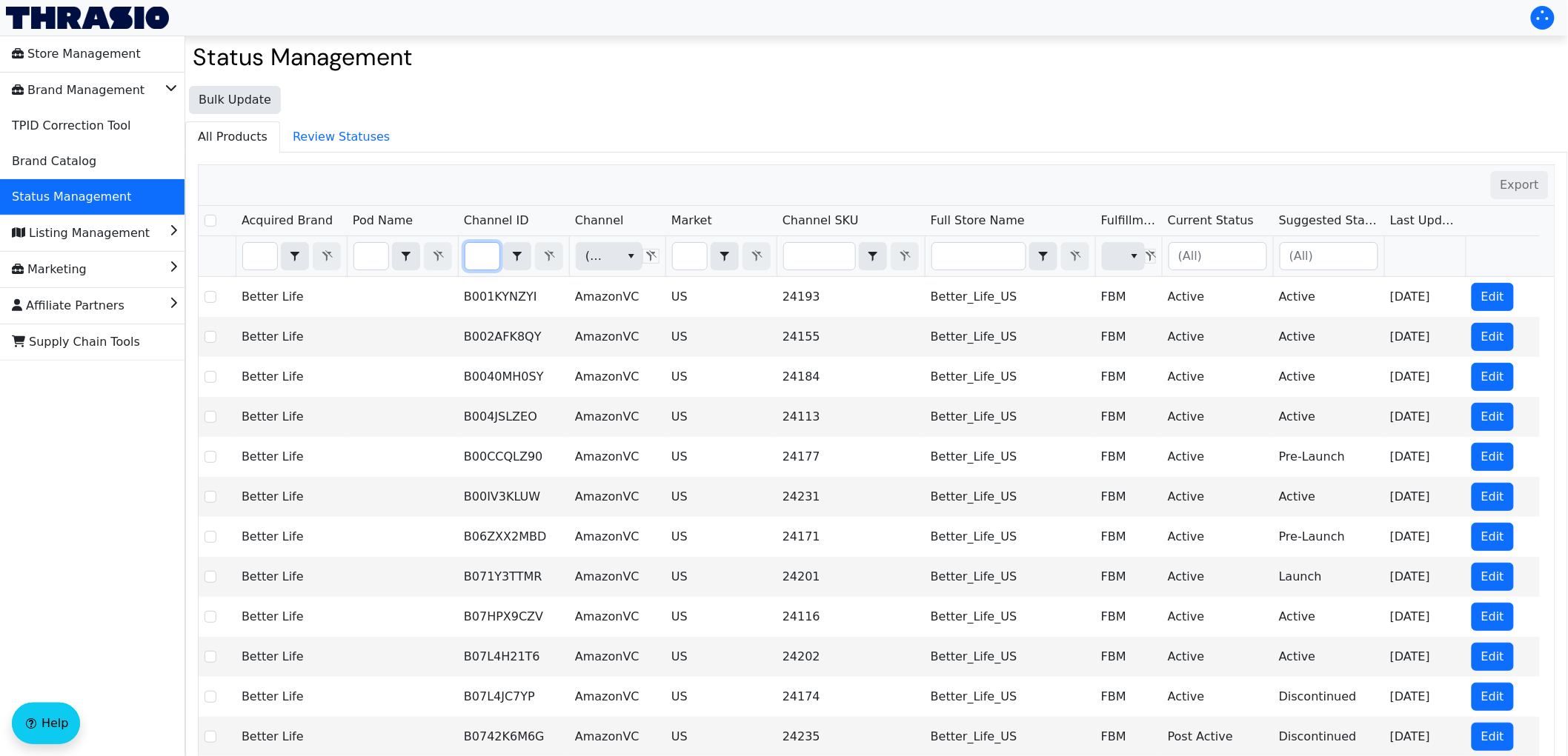
click at [482, 255] on input "Filter" at bounding box center [482, 257] width 34 height 27
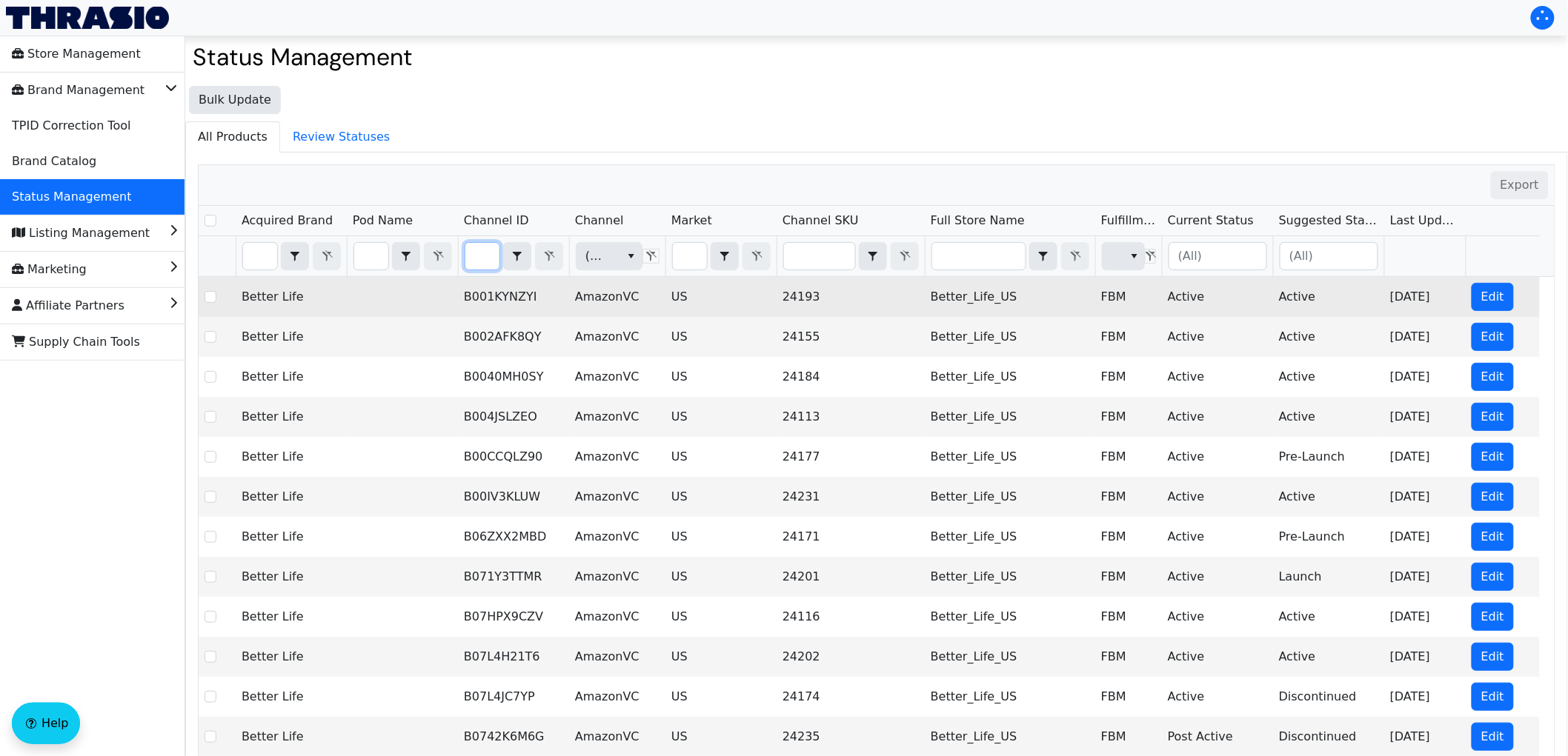
type input "B084KQZYJ2"
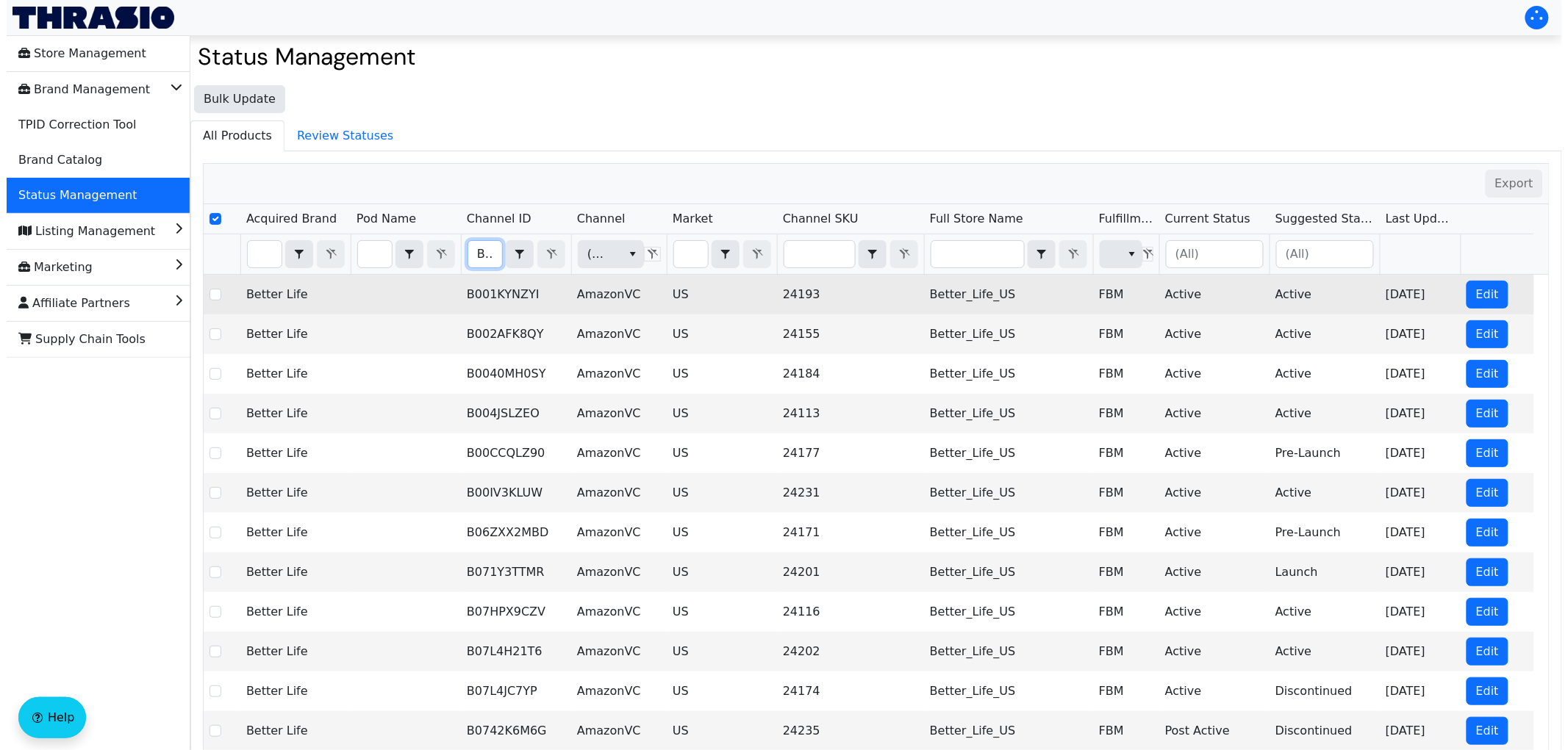
scroll to position [0, 48]
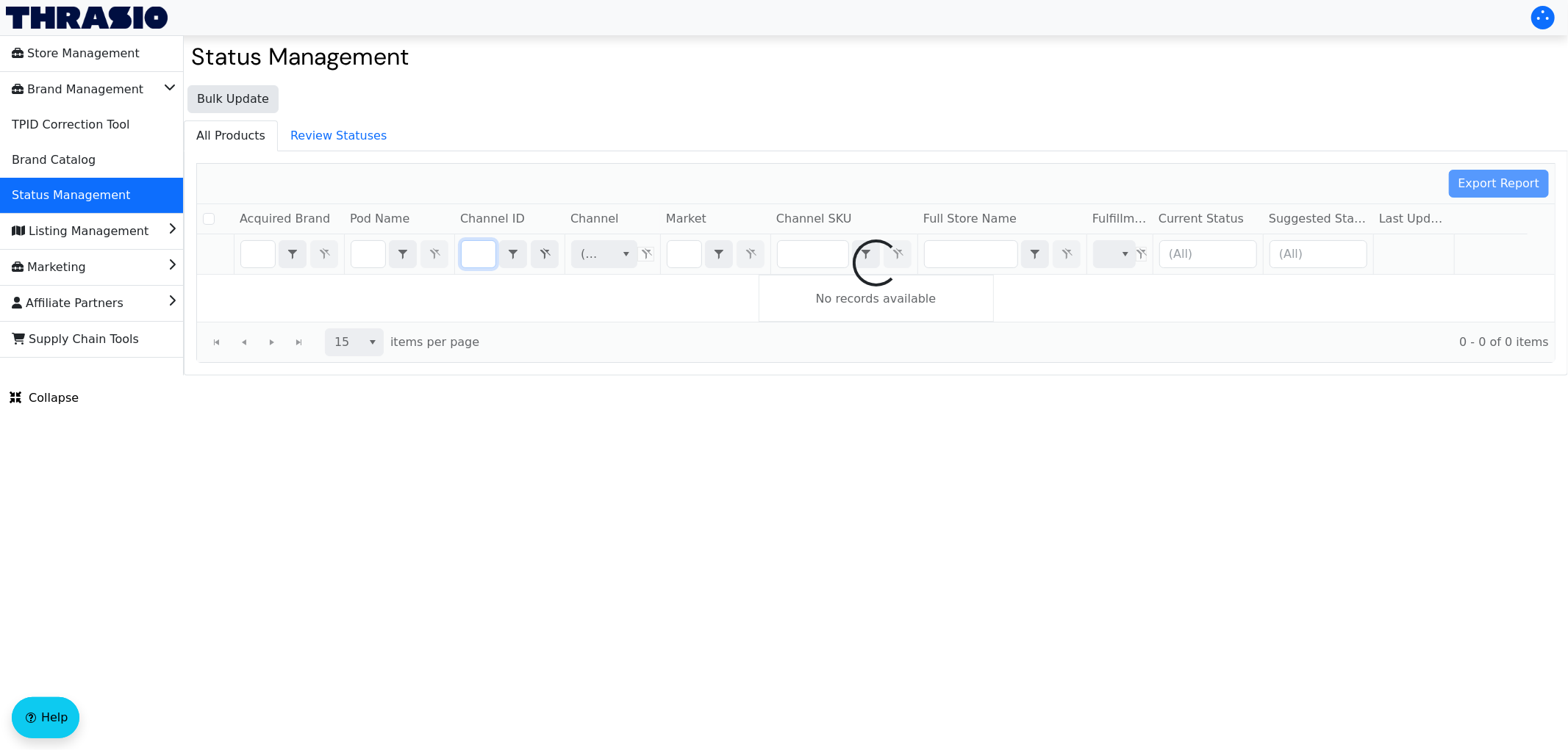
checkbox input "false"
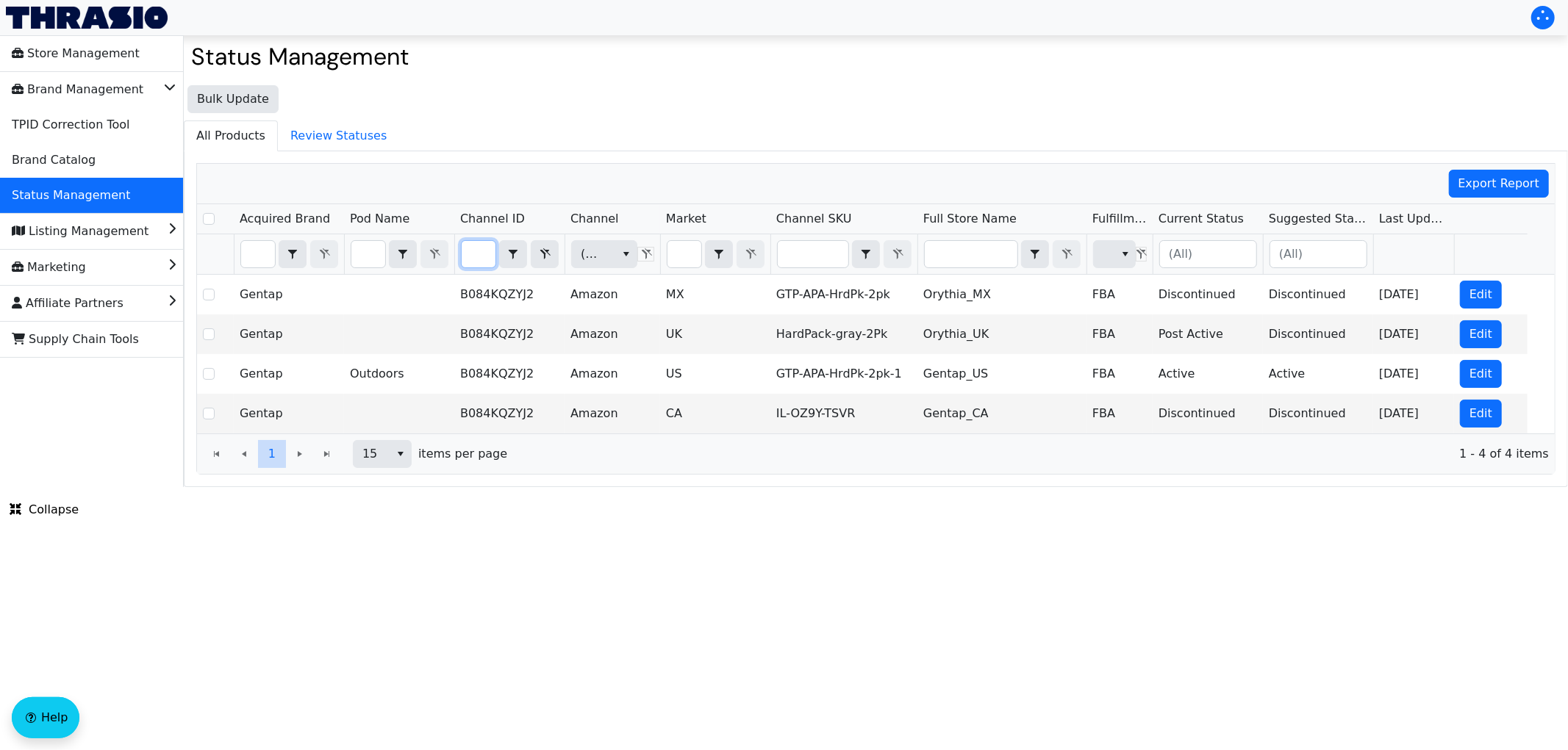
type input "B084KQZYJ2"
